Goal: Task Accomplishment & Management: Use online tool/utility

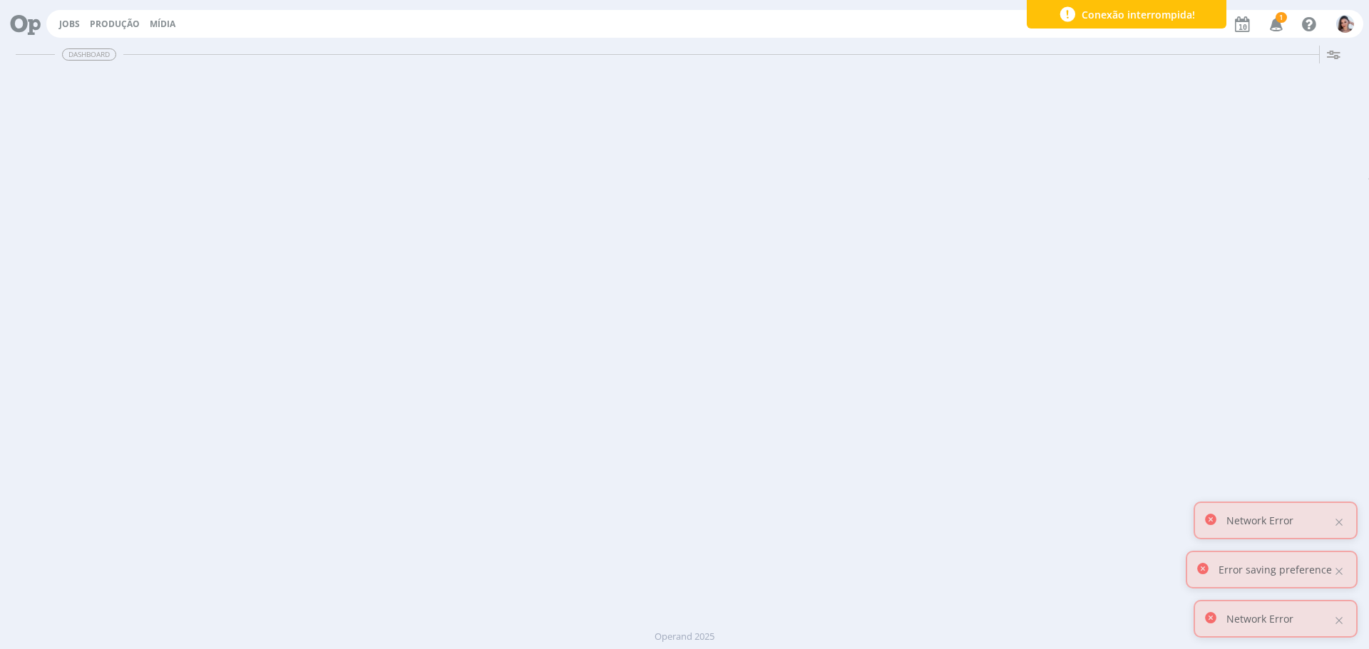
click at [1281, 26] on icon "button" at bounding box center [1276, 23] width 25 height 24
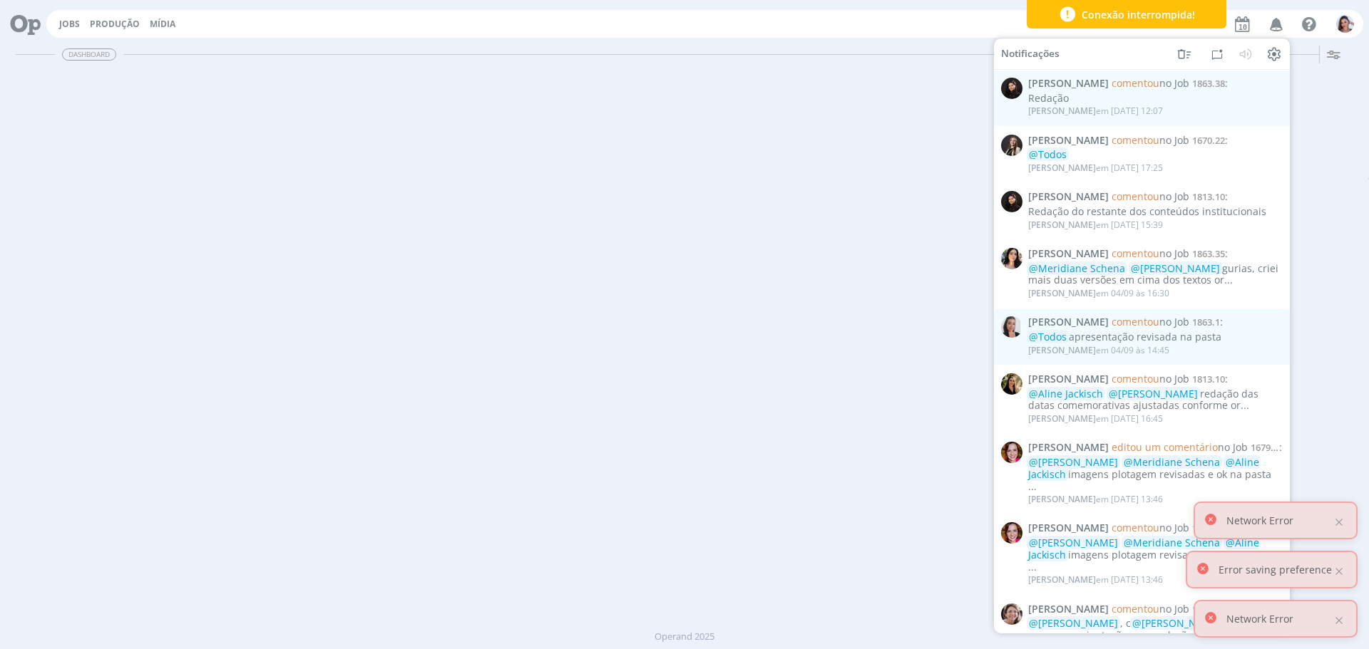
click at [891, 133] on div "Dashboard Salvar Selecione abaixo os cards desejados: Meus Meu Perfil Agenda Ti…" at bounding box center [684, 345] width 1369 height 610
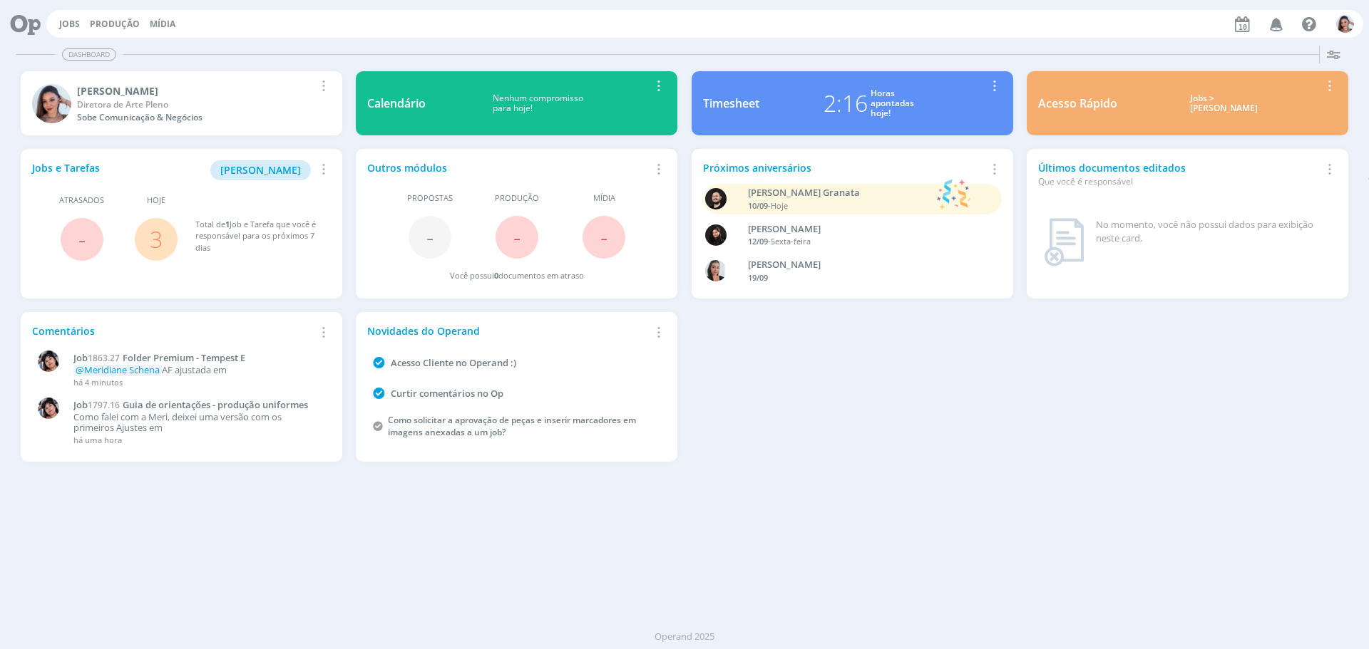
click at [158, 241] on link "3" at bounding box center [156, 239] width 13 height 31
click at [156, 230] on link "3" at bounding box center [156, 239] width 13 height 31
click at [160, 233] on link "3" at bounding box center [156, 239] width 13 height 31
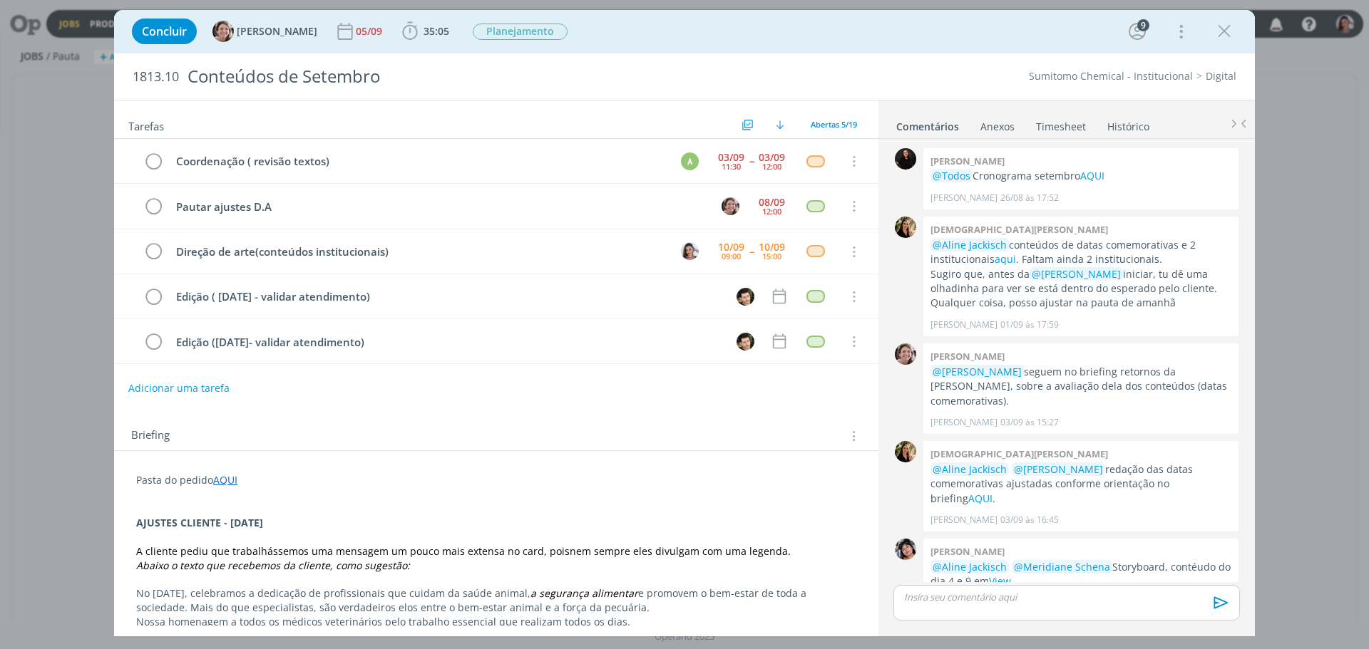
scroll to position [687, 0]
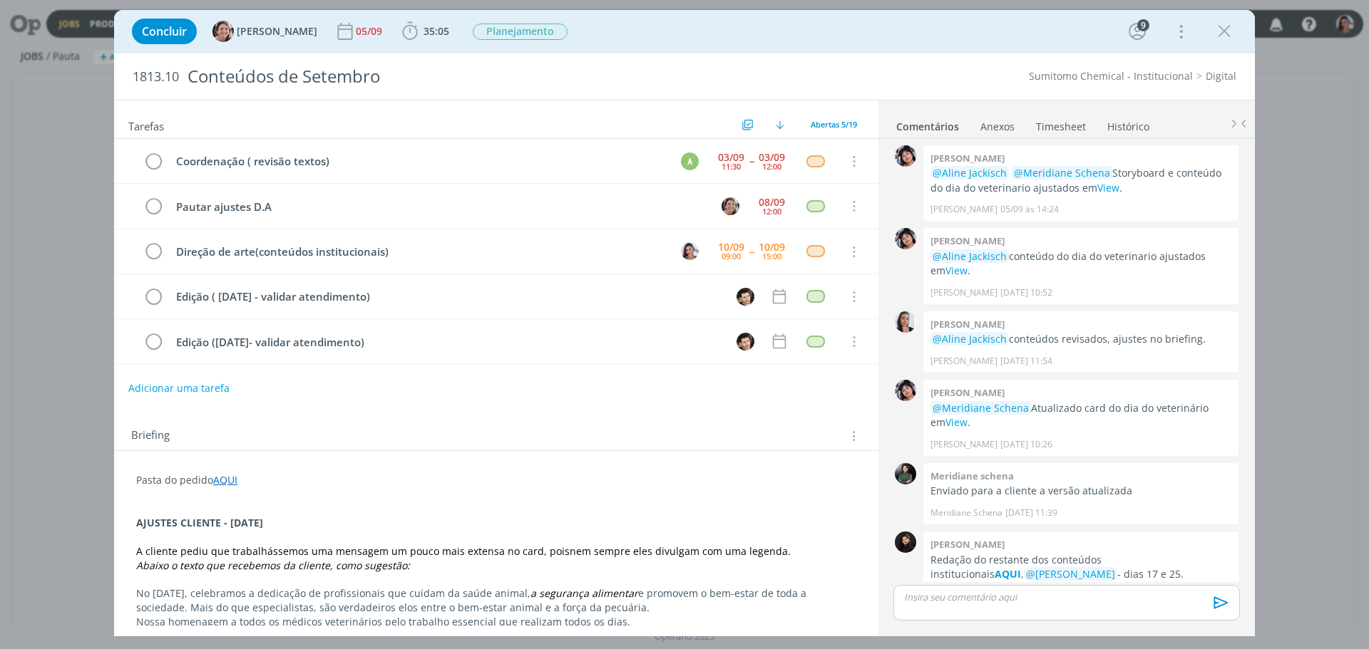
click at [822, 523] on p "AJUSTES CLIENTE - DIA DO MÉDICO VETERINÁRIO" at bounding box center [496, 523] width 720 height 14
click at [398, 36] on span "35:05 Iniciar Apontar Data * 10/09/2025 Horas * 00:00 Tarefa Selecione a tarefa…" at bounding box center [426, 32] width 56 height 26
click at [414, 38] on span "35:05" at bounding box center [425, 31] width 53 height 21
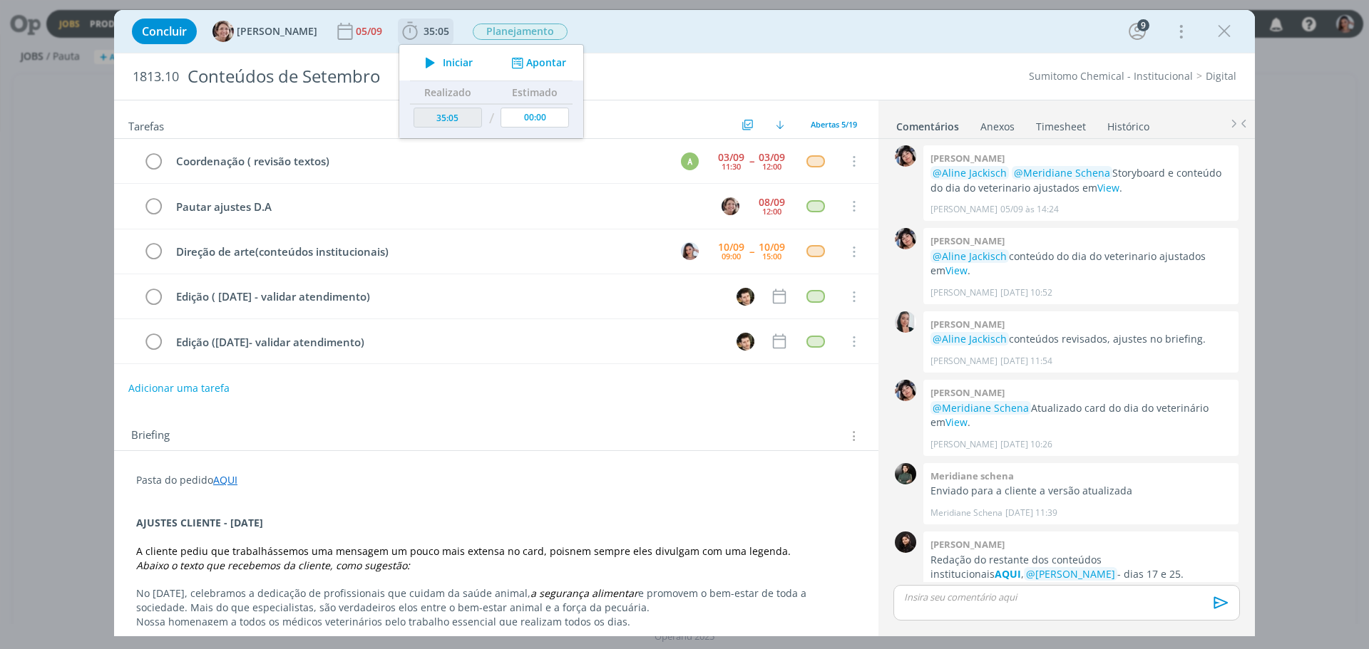
click at [414, 73] on div "Iniciar Apontar" at bounding box center [491, 63] width 184 height 36
click at [443, 61] on span "Iniciar" at bounding box center [458, 63] width 30 height 10
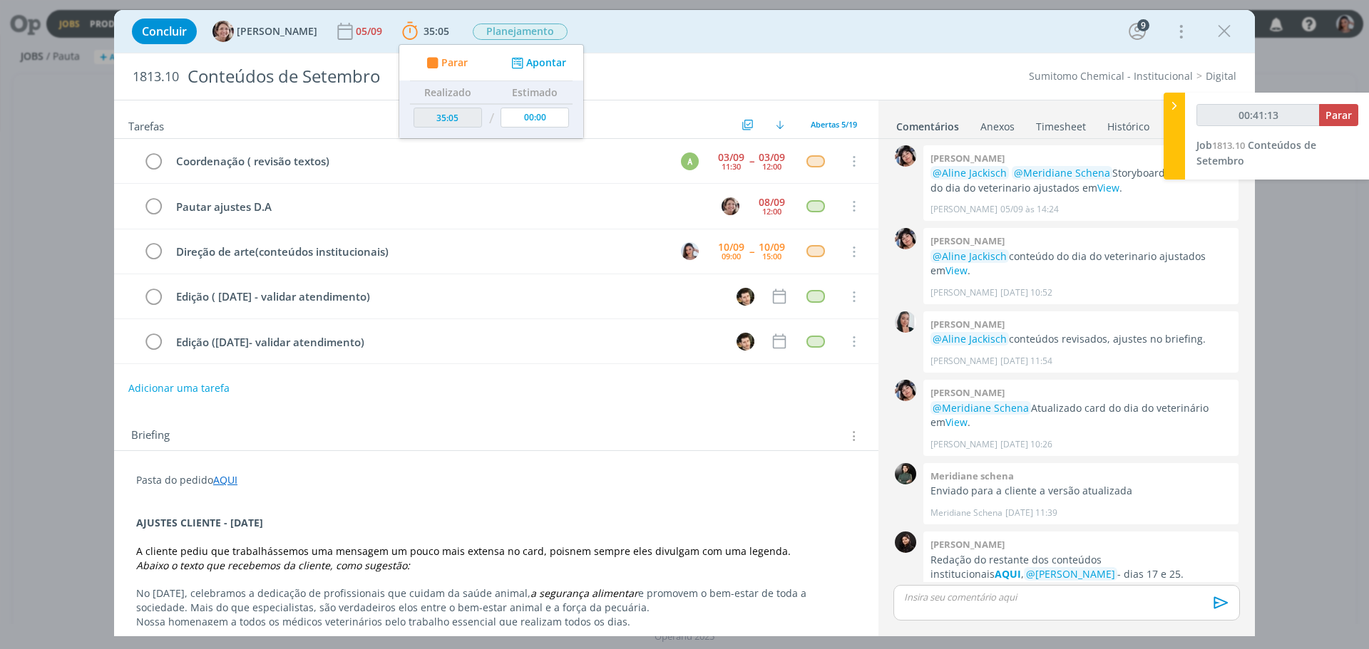
type input "00:42:13"
